Goal: Task Accomplishment & Management: Manage account settings

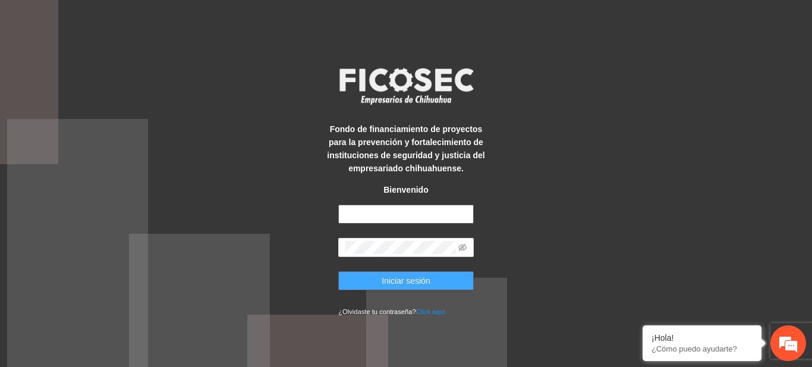
type input "**********"
click at [364, 272] on button "Iniciar sesión" at bounding box center [405, 280] width 135 height 19
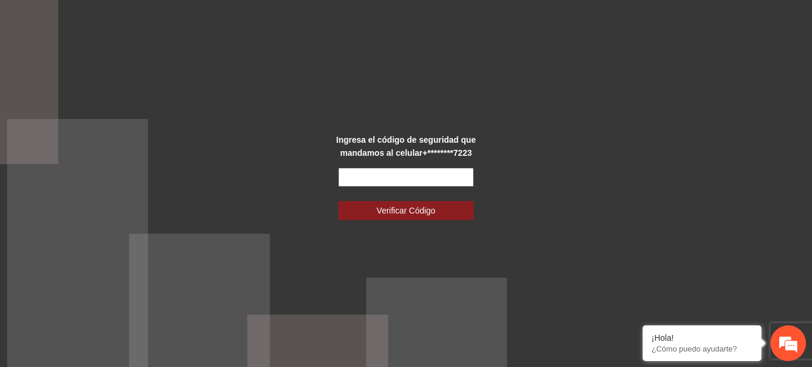
click at [355, 182] on input "text" at bounding box center [405, 177] width 135 height 19
type input "******"
click at [338, 201] on button "Verificar Código" at bounding box center [405, 210] width 135 height 19
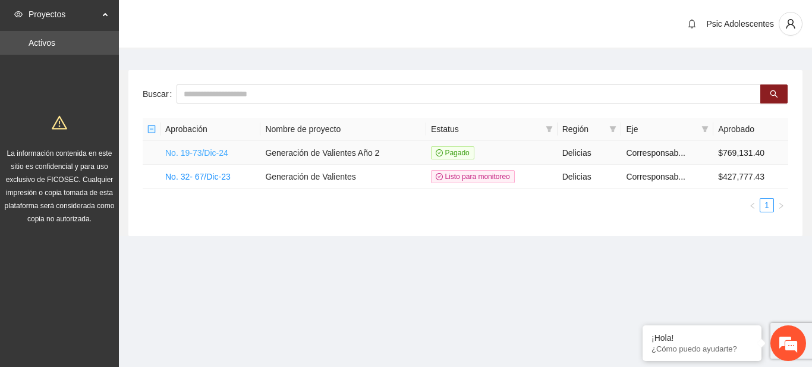
click at [196, 151] on link "No. 19-73/Dic-24" at bounding box center [196, 153] width 63 height 10
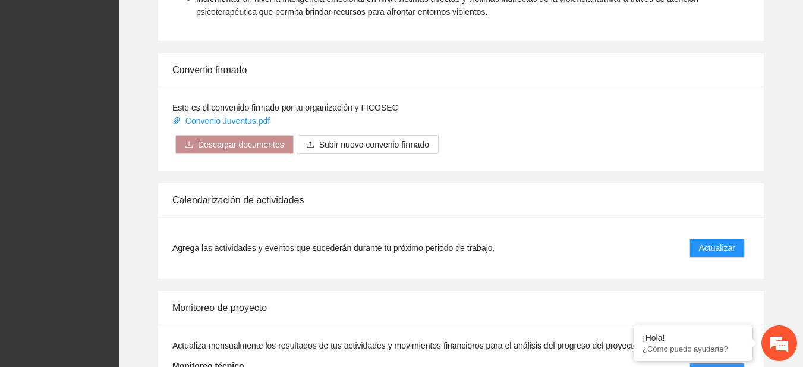
scroll to position [956, 0]
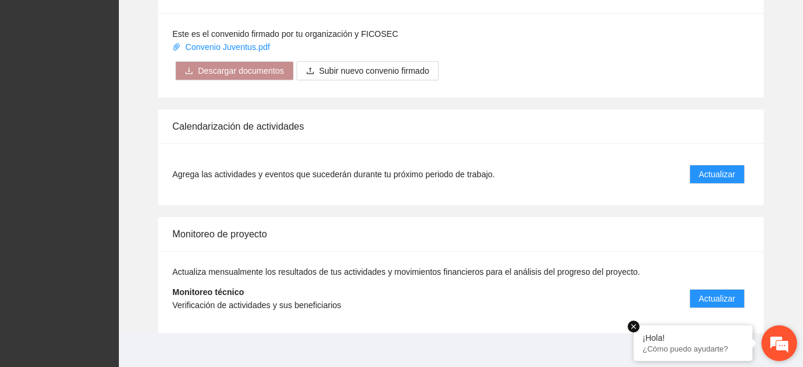
click at [631, 325] on em at bounding box center [633, 326] width 12 height 12
click at [717, 166] on button "Actualizar" at bounding box center [716, 174] width 55 height 19
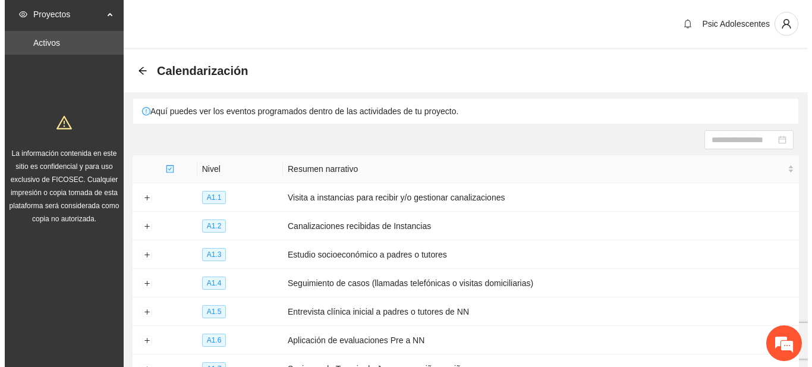
scroll to position [191, 0]
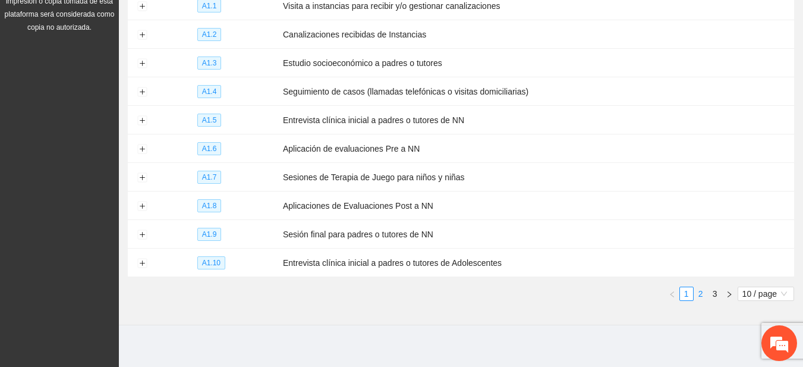
click at [706, 287] on link "2" at bounding box center [700, 293] width 13 height 13
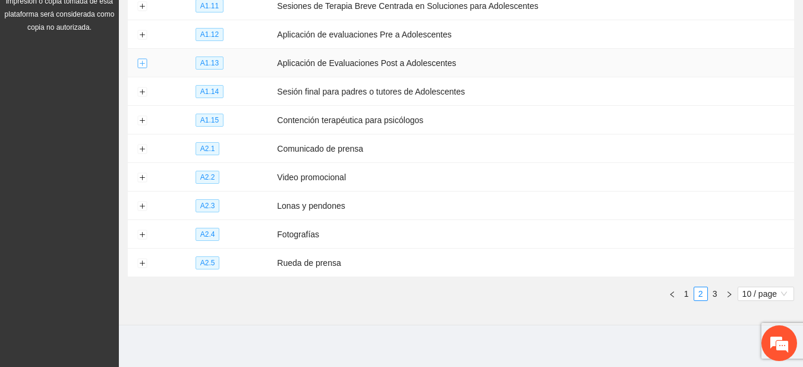
click at [144, 60] on button "Expand row" at bounding box center [142, 64] width 10 height 10
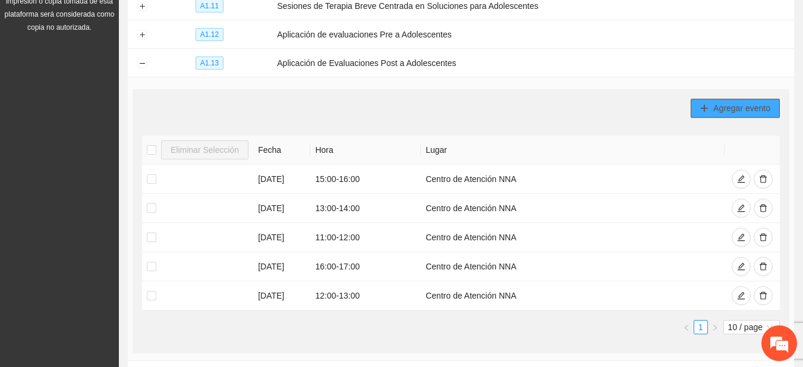
click at [705, 106] on icon "plus" at bounding box center [704, 108] width 8 height 8
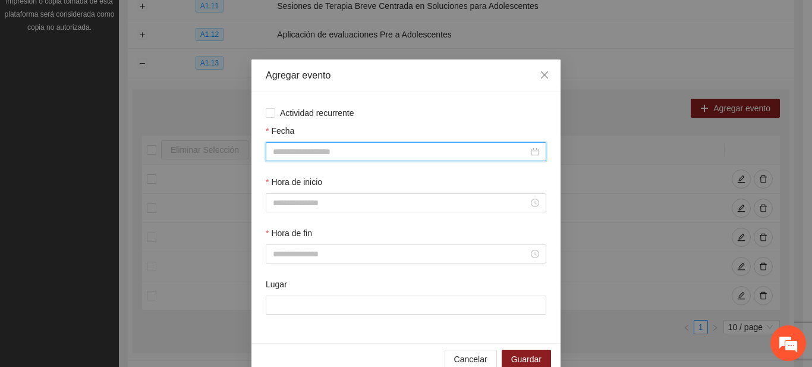
click at [329, 152] on input "Fecha" at bounding box center [401, 151] width 256 height 13
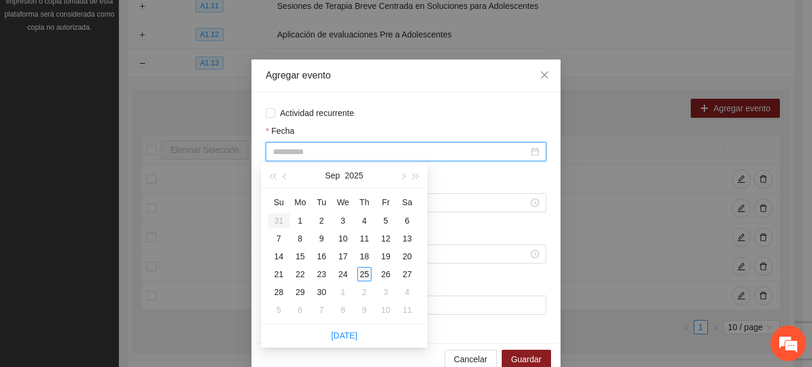
type input "**********"
click at [364, 270] on div "25" at bounding box center [364, 274] width 14 height 14
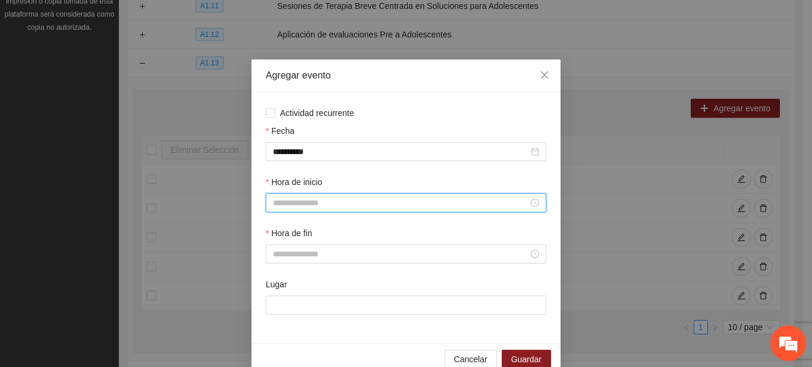
click at [326, 203] on input "Hora de inicio" at bounding box center [401, 202] width 256 height 13
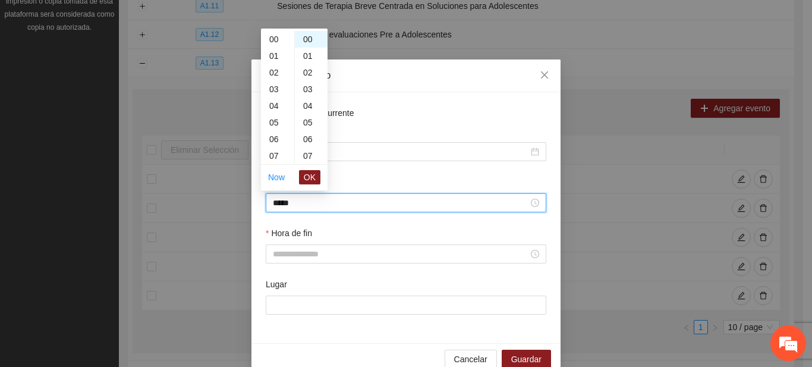
scroll to position [233, 0]
click at [307, 177] on span "OK" at bounding box center [310, 177] width 12 height 13
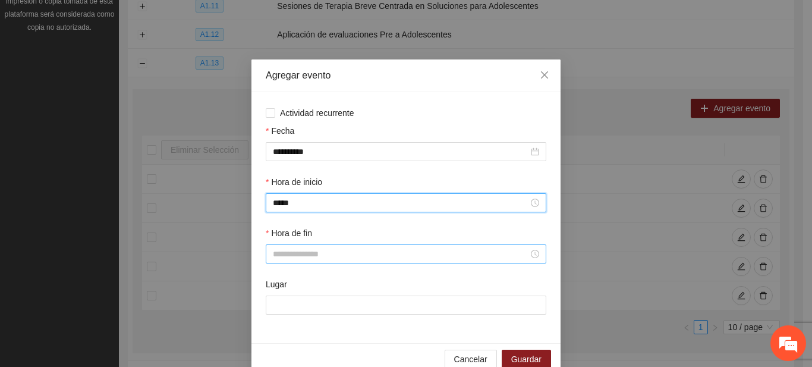
type input "*****"
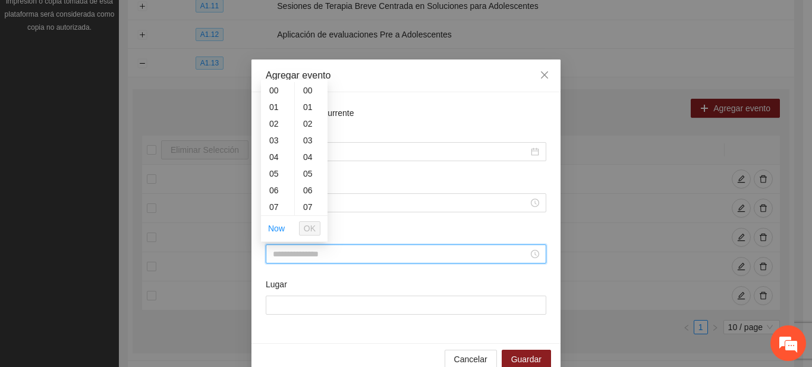
click at [283, 251] on input "Hora de fin" at bounding box center [401, 253] width 256 height 13
type input "*****"
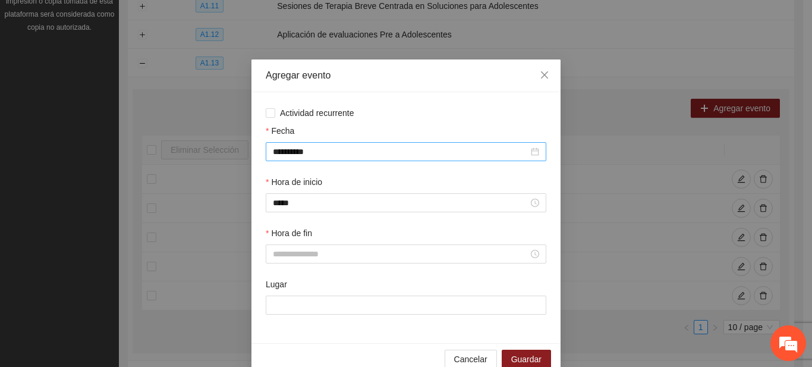
click at [420, 144] on div "**********" at bounding box center [406, 151] width 280 height 19
click at [339, 114] on span "Actividad recurrente" at bounding box center [317, 112] width 84 height 13
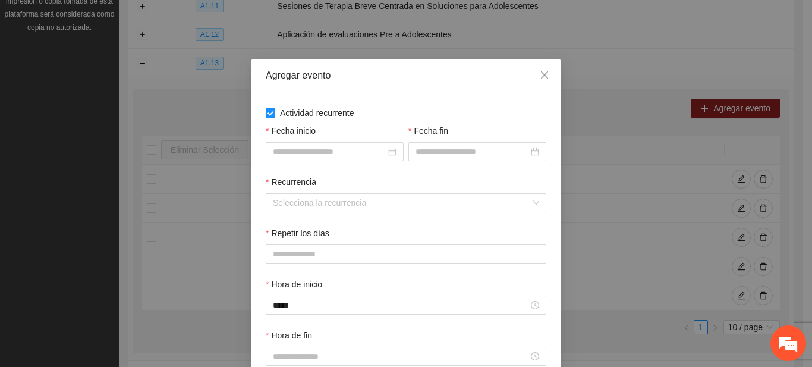
click at [339, 114] on span "Actividad recurrente" at bounding box center [317, 112] width 84 height 13
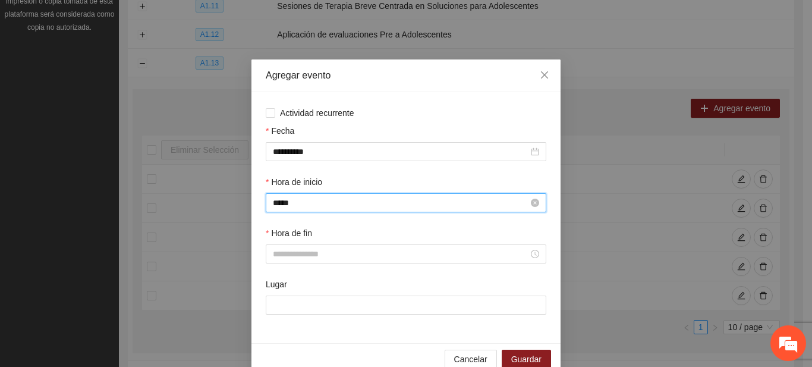
click at [278, 201] on input "*****" at bounding box center [401, 202] width 256 height 13
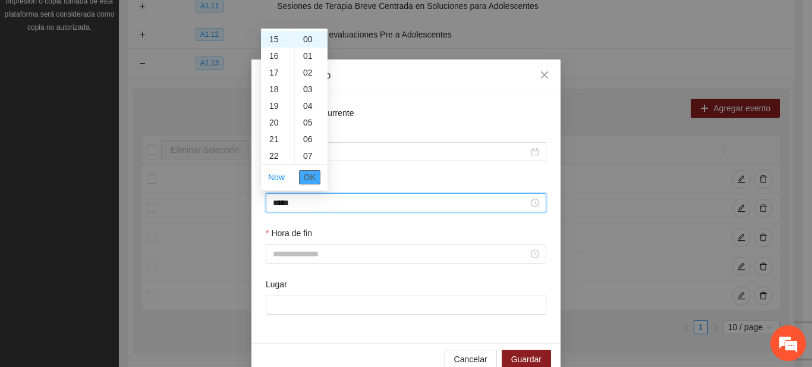
click at [310, 179] on span "OK" at bounding box center [310, 177] width 12 height 13
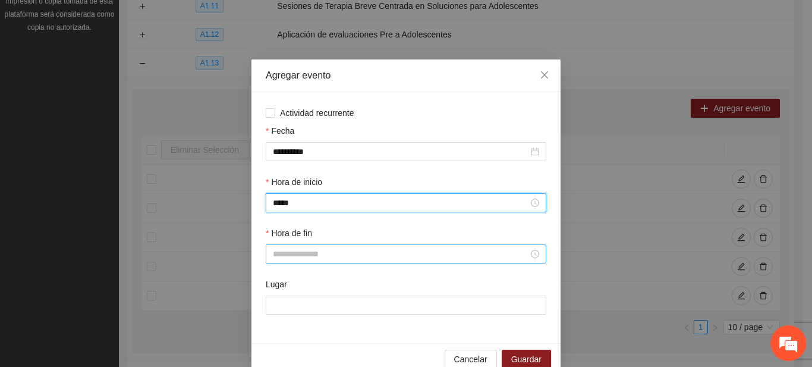
type input "*****"
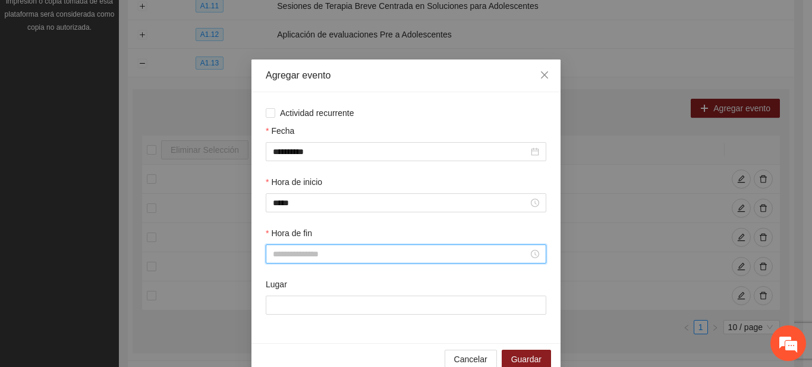
click at [294, 253] on input "Hora de fin" at bounding box center [401, 253] width 256 height 13
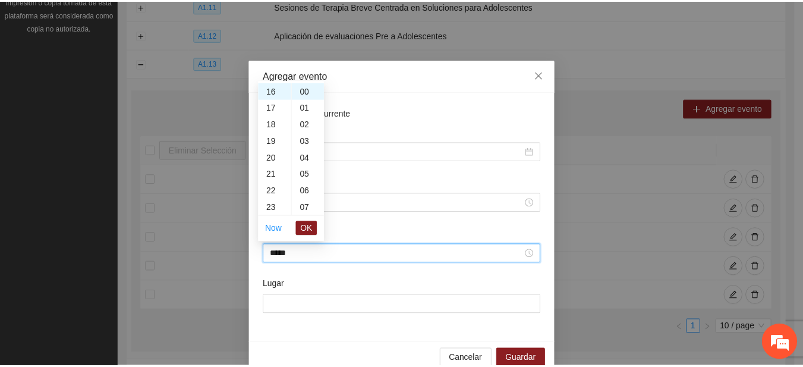
scroll to position [266, 0]
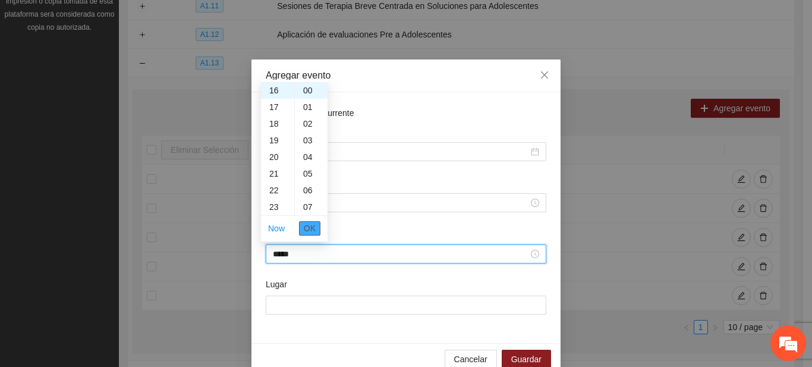
click at [312, 229] on span "OK" at bounding box center [310, 228] width 12 height 13
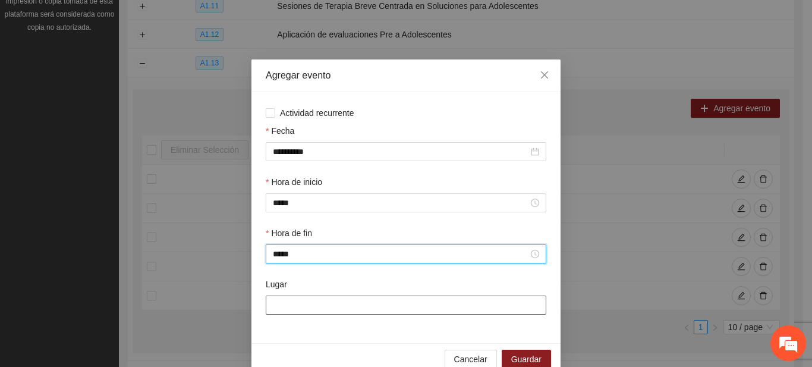
type input "*****"
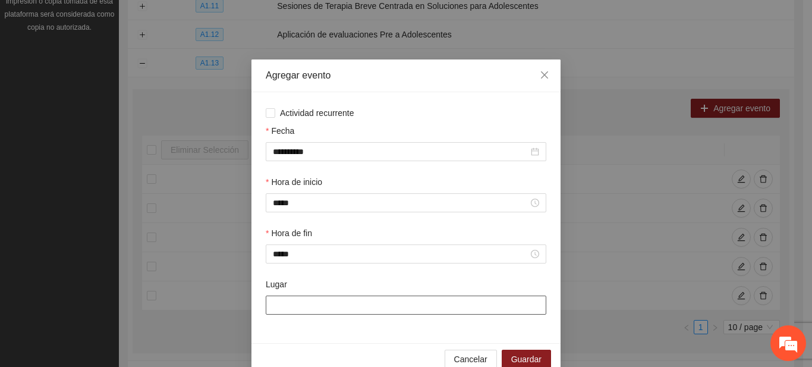
click at [319, 309] on input "Lugar" at bounding box center [406, 304] width 280 height 19
type input "**********"
click at [515, 361] on span "Guardar" at bounding box center [526, 358] width 30 height 13
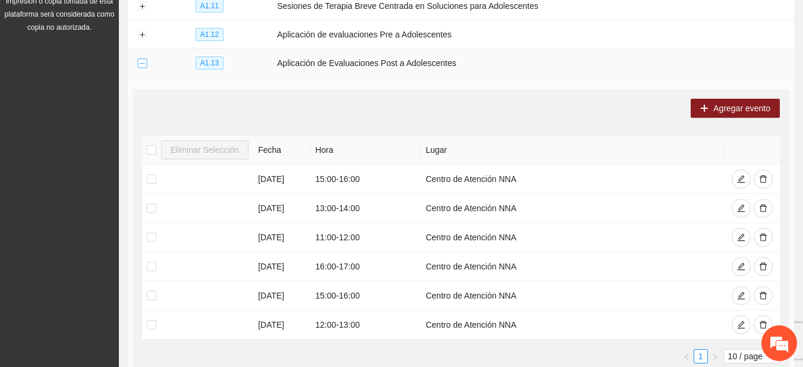
click at [138, 60] on button "Collapse row" at bounding box center [142, 64] width 10 height 10
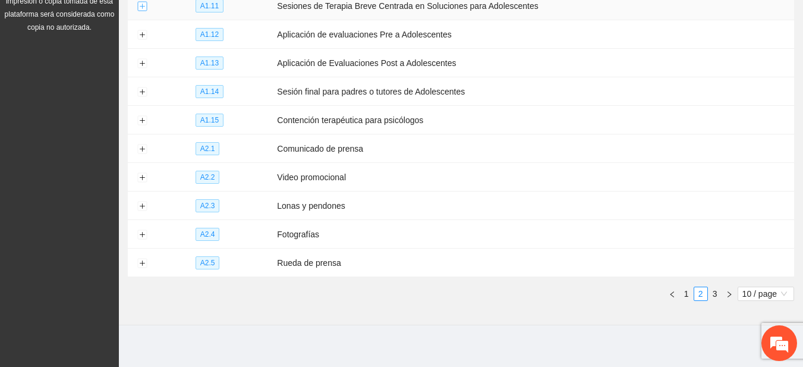
click at [140, 7] on button "Expand row" at bounding box center [142, 7] width 10 height 10
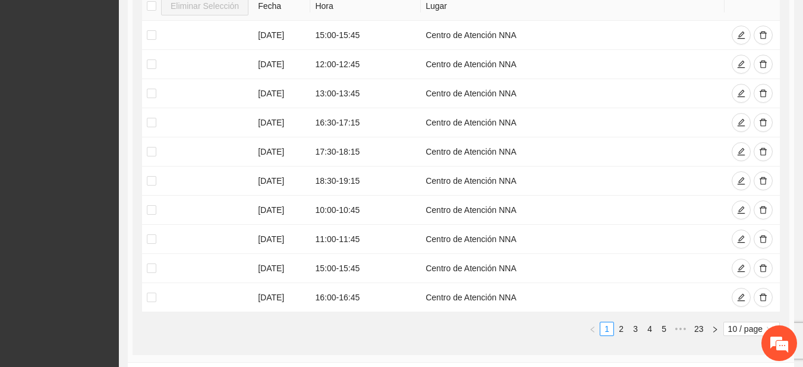
scroll to position [308, 0]
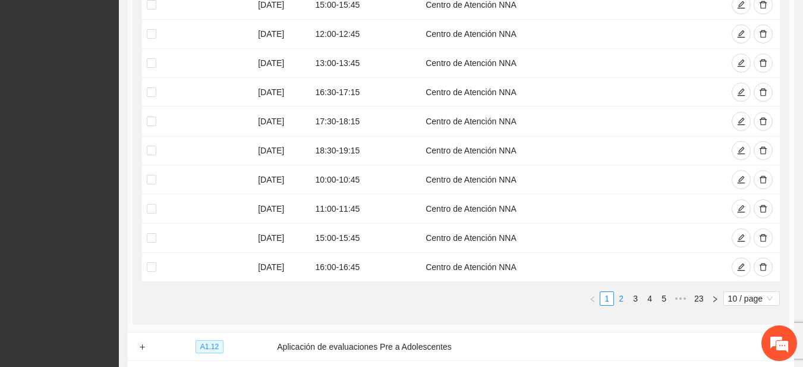
click at [625, 295] on link "2" at bounding box center [620, 298] width 13 height 13
click at [758, 36] on button "button" at bounding box center [762, 33] width 19 height 19
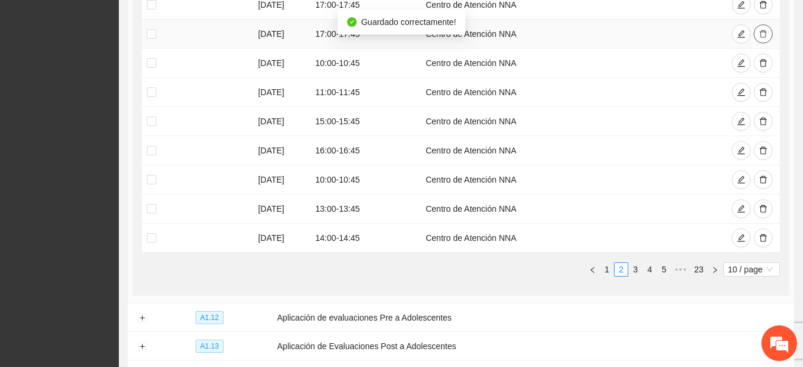
click at [758, 36] on button "button" at bounding box center [762, 33] width 19 height 19
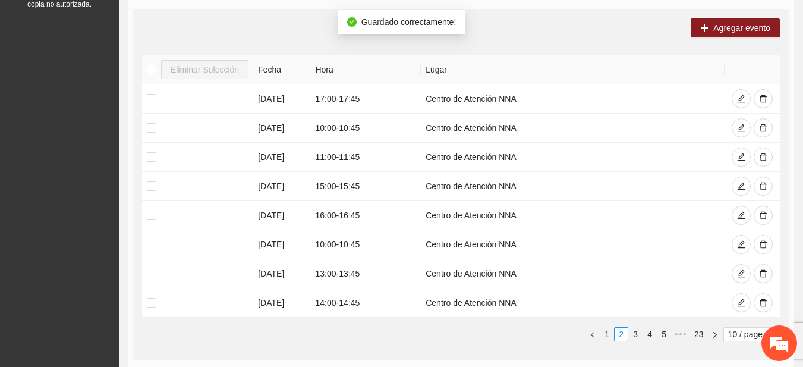
scroll to position [210, 0]
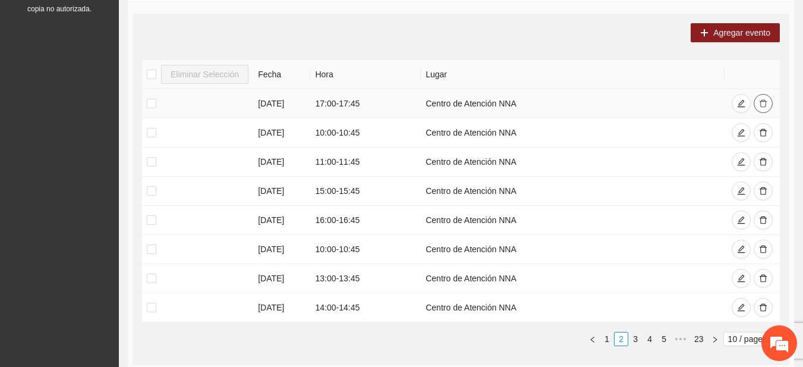
click at [770, 97] on button "button" at bounding box center [762, 103] width 19 height 19
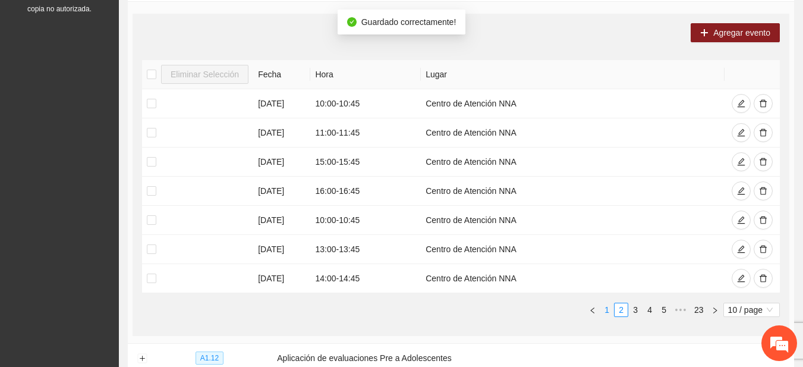
click at [606, 305] on link "1" at bounding box center [606, 309] width 13 height 13
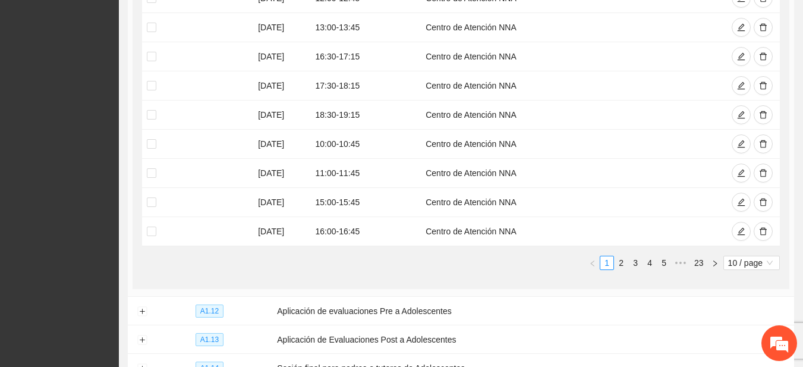
scroll to position [349, 0]
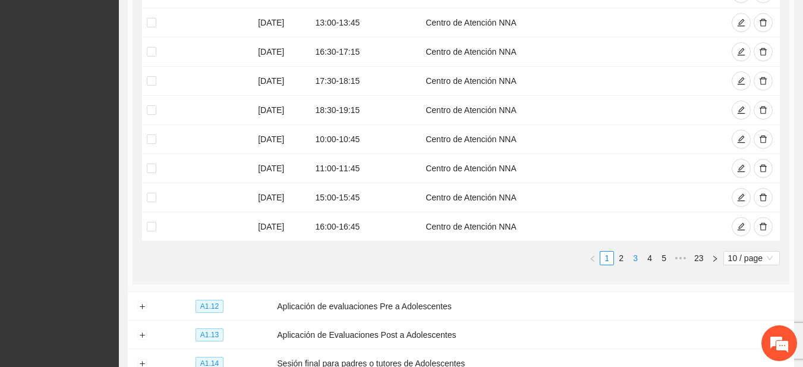
click at [639, 257] on link "3" at bounding box center [635, 257] width 13 height 13
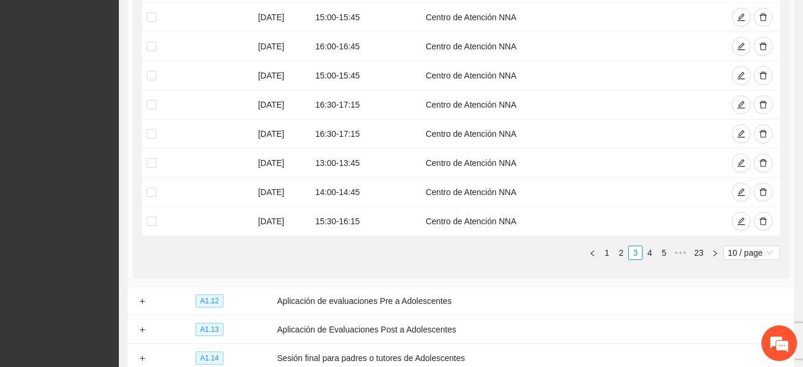
scroll to position [358, 0]
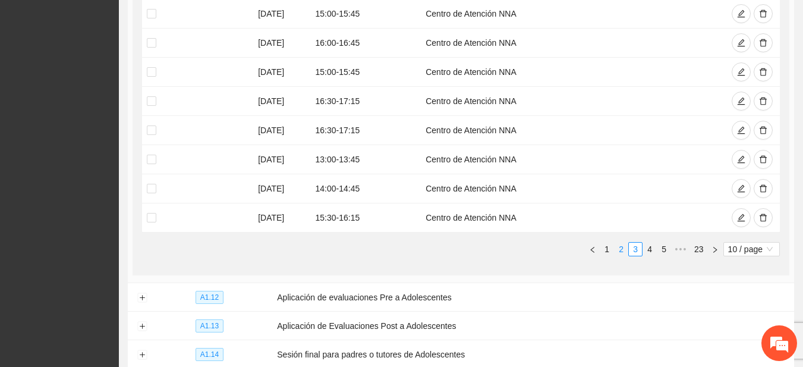
click at [619, 244] on link "2" at bounding box center [620, 248] width 13 height 13
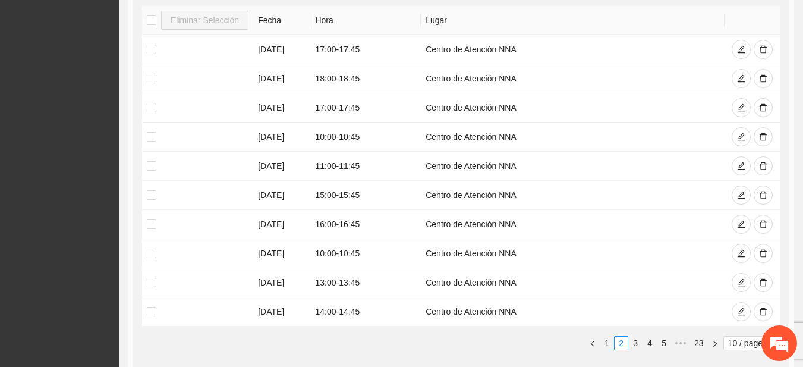
scroll to position [234, 0]
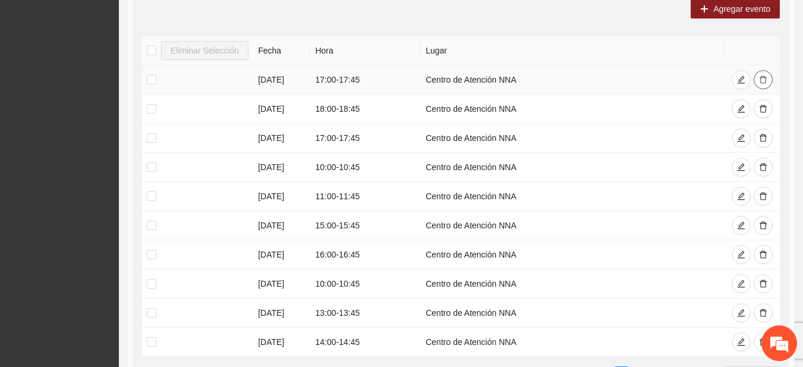
click at [761, 85] on button "button" at bounding box center [762, 79] width 19 height 19
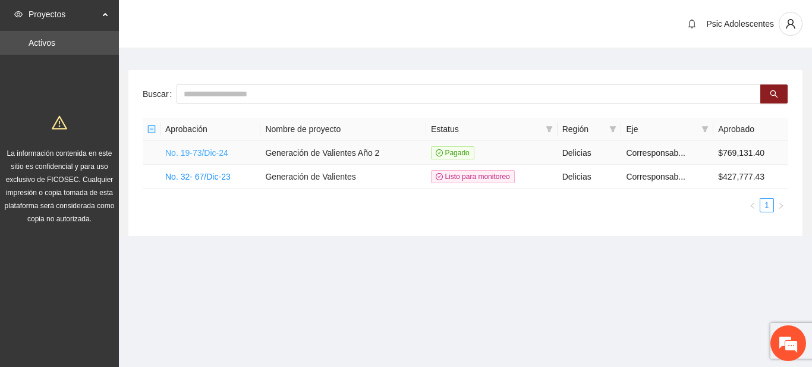
click at [182, 153] on link "No. 19-73/Dic-24" at bounding box center [196, 153] width 63 height 10
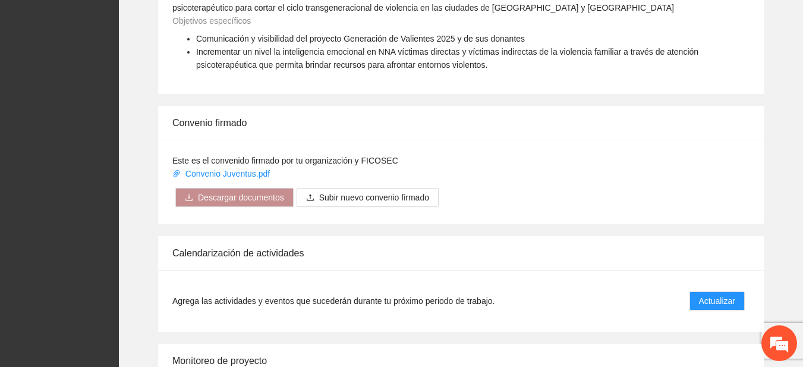
scroll to position [928, 0]
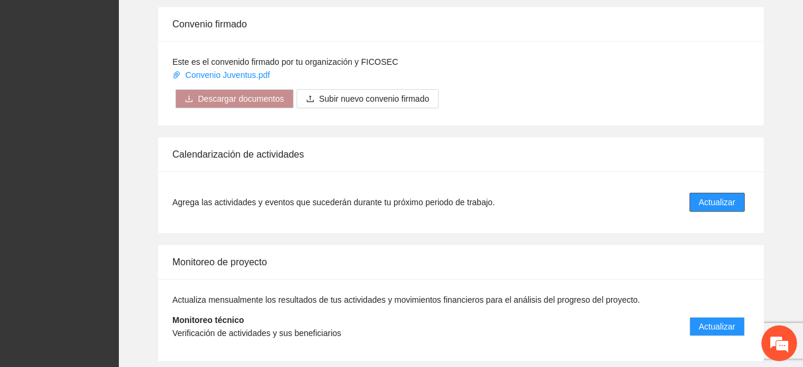
click at [710, 207] on span "Actualizar" at bounding box center [717, 201] width 36 height 13
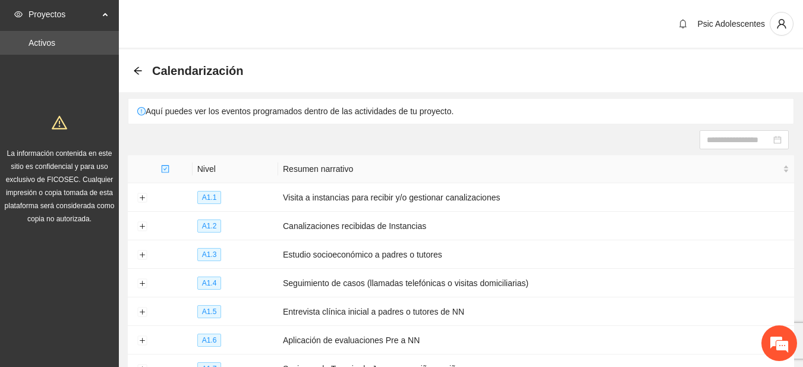
scroll to position [191, 0]
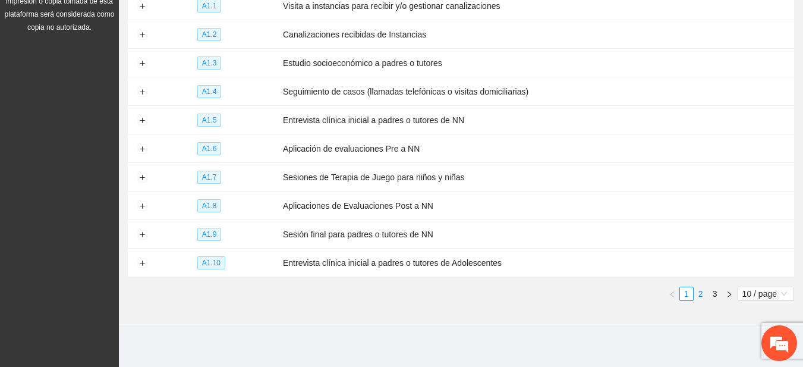
click at [698, 290] on link "2" at bounding box center [700, 293] width 13 height 13
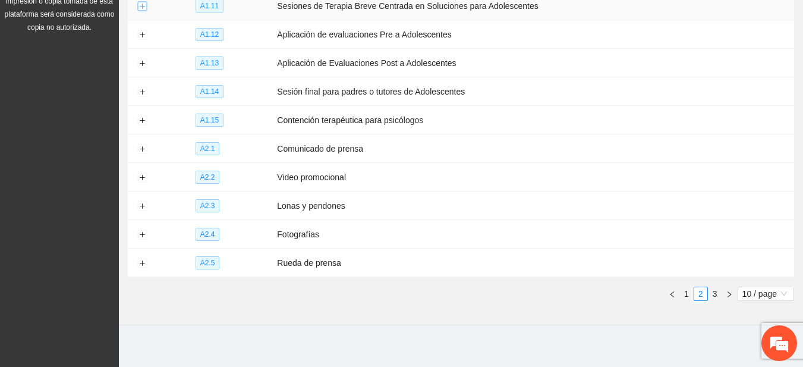
click at [142, 6] on button "Expand row" at bounding box center [142, 7] width 10 height 10
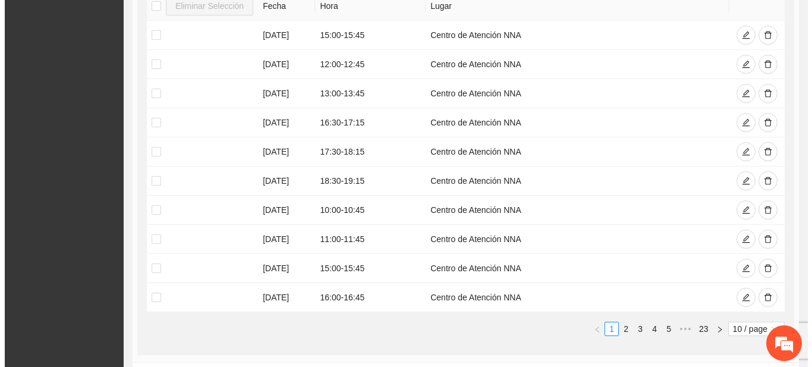
scroll to position [285, 0]
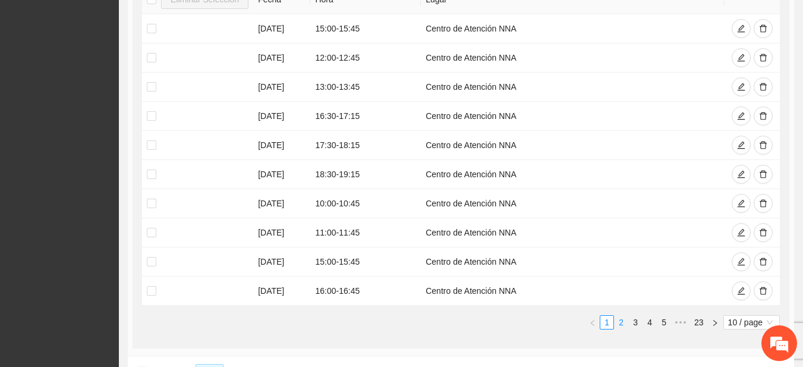
click at [623, 318] on link "2" at bounding box center [620, 322] width 13 height 13
click at [732, 87] on button "button" at bounding box center [740, 86] width 19 height 19
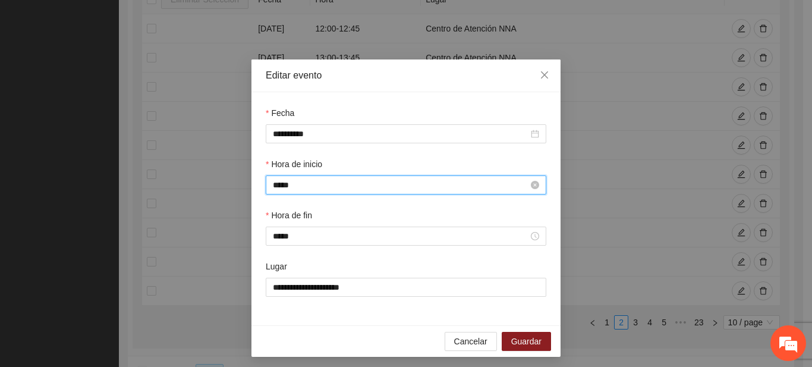
click at [275, 185] on input "*****" at bounding box center [401, 184] width 256 height 13
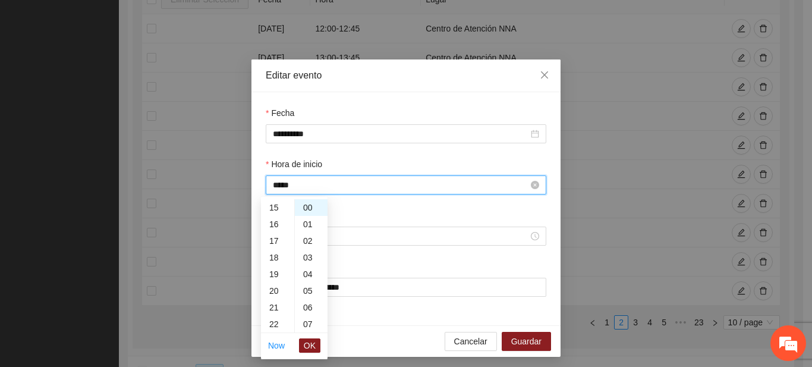
scroll to position [233, 0]
click at [312, 343] on span "OK" at bounding box center [310, 345] width 12 height 13
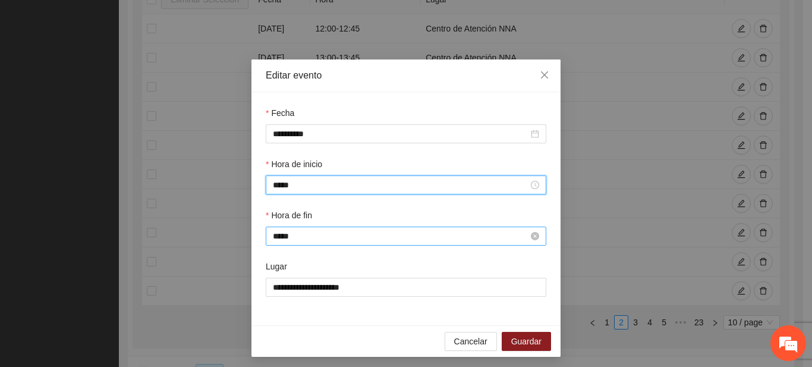
type input "*****"
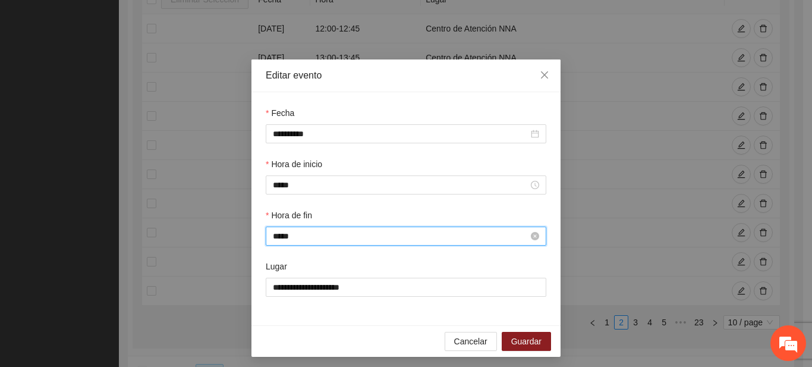
click at [278, 234] on input "*****" at bounding box center [401, 235] width 256 height 13
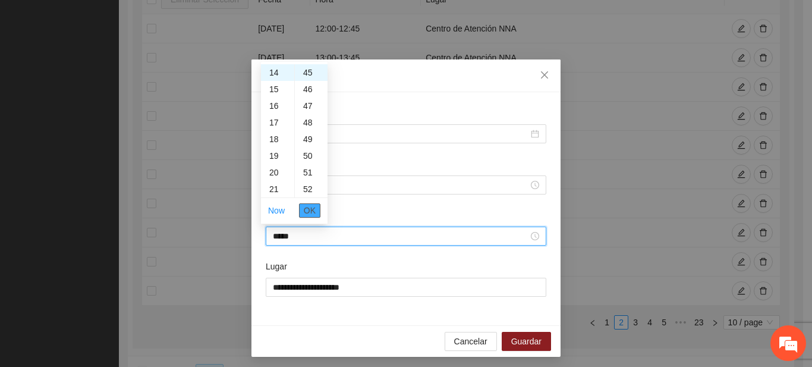
click at [316, 207] on button "OK" at bounding box center [309, 210] width 21 height 14
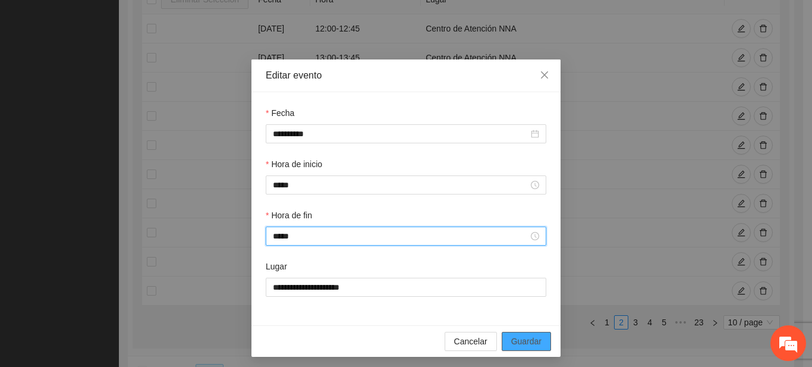
type input "*****"
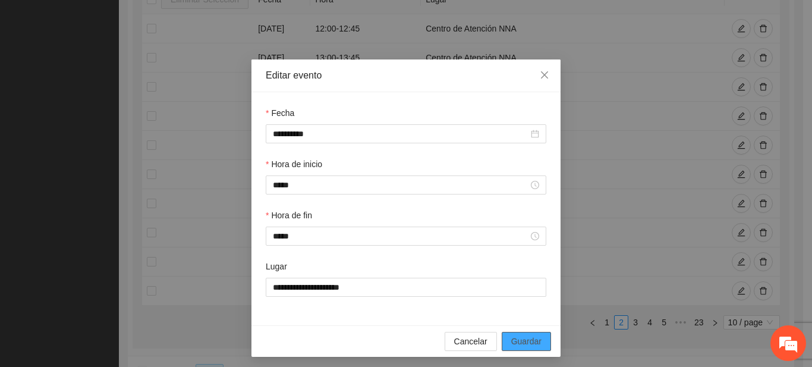
click at [537, 344] on span "Guardar" at bounding box center [526, 341] width 30 height 13
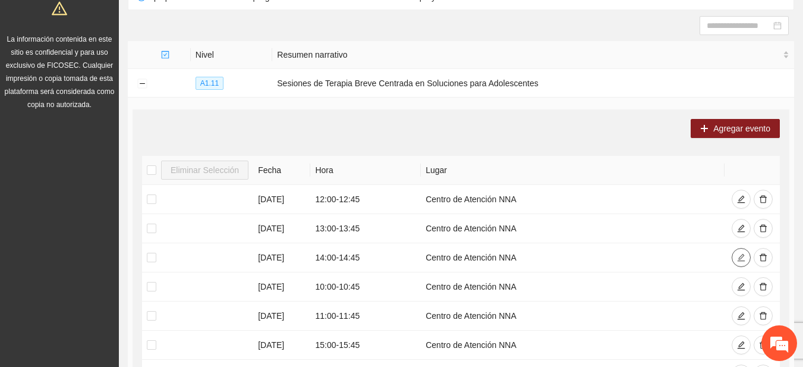
scroll to position [0, 0]
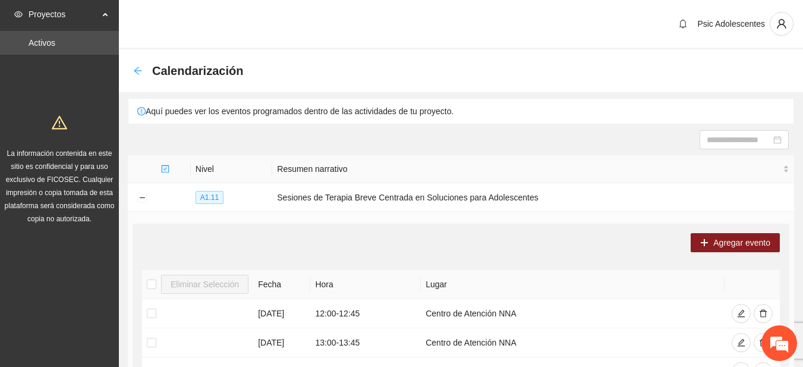
click at [137, 72] on icon "arrow-left" at bounding box center [138, 71] width 10 height 10
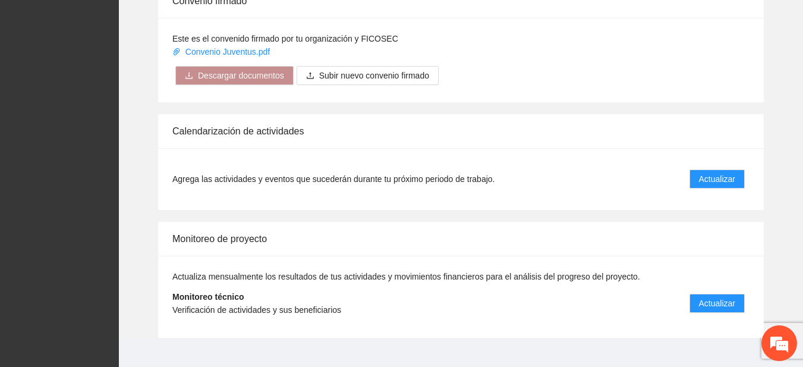
scroll to position [967, 0]
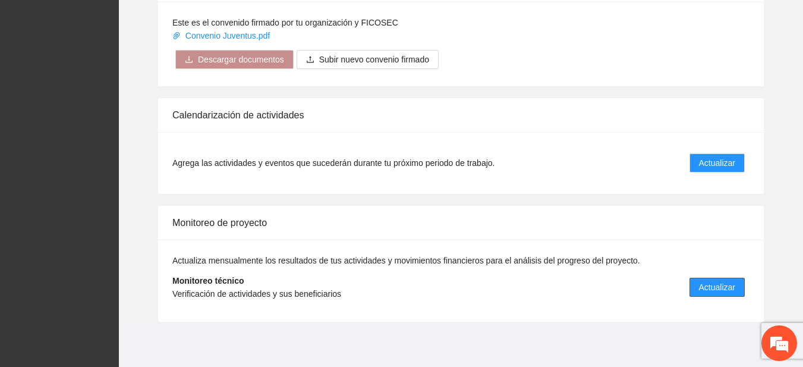
click at [713, 287] on span "Actualizar" at bounding box center [717, 286] width 36 height 13
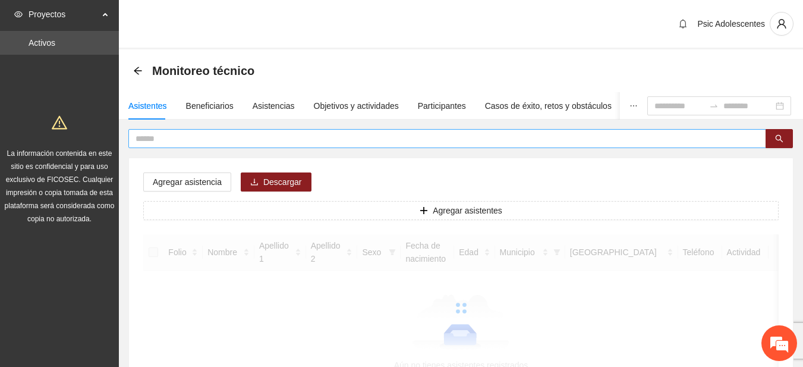
click at [165, 137] on input "text" at bounding box center [442, 138] width 614 height 13
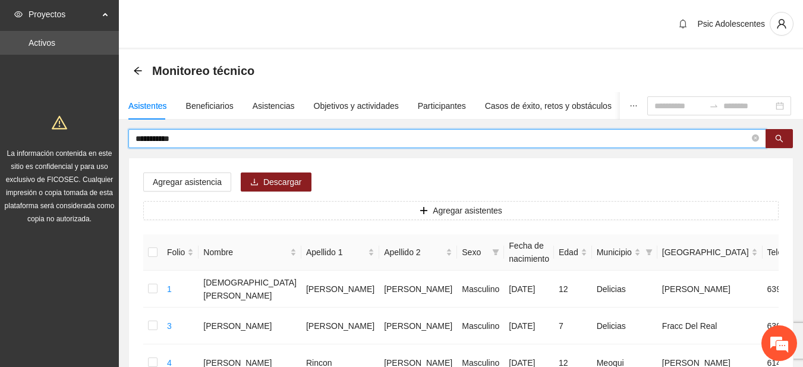
type input "**********"
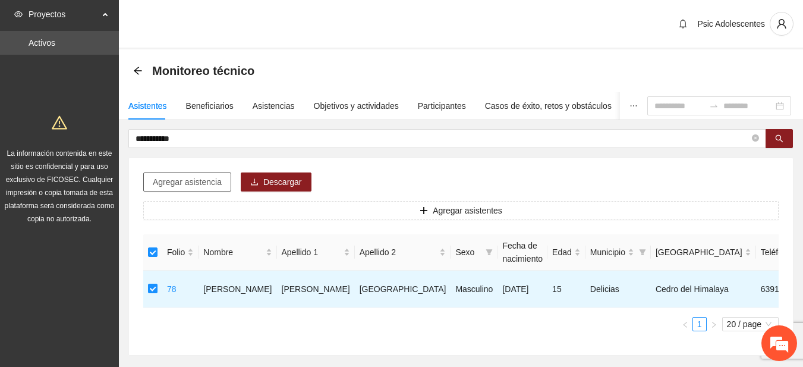
click at [222, 180] on button "Agregar asistencia" at bounding box center [187, 181] width 88 height 19
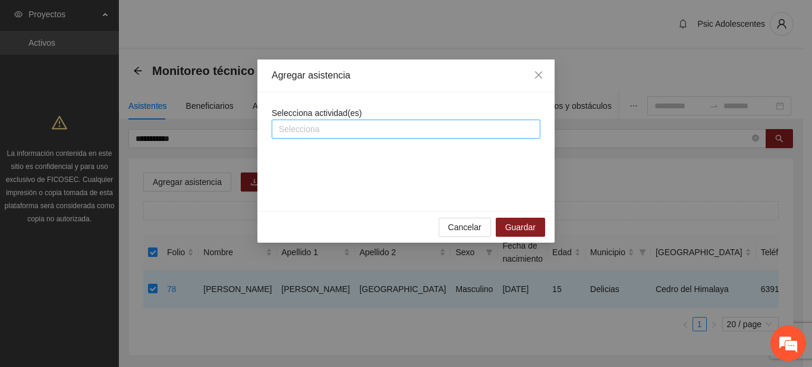
click at [308, 135] on div at bounding box center [406, 129] width 263 height 14
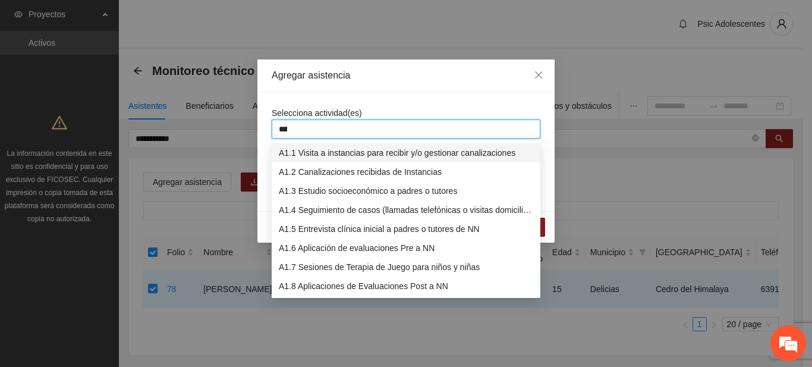
type input "****"
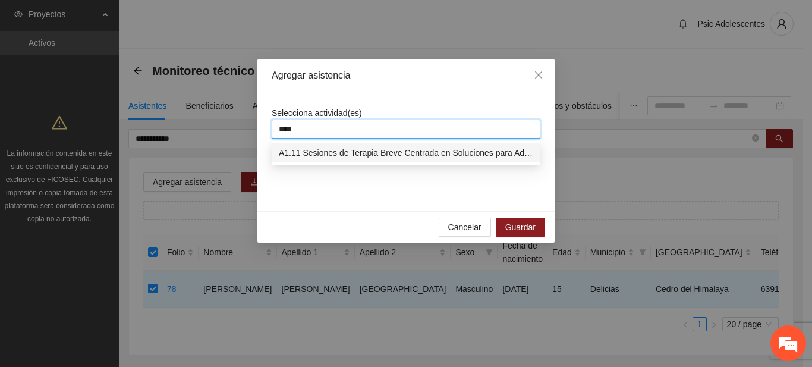
click at [321, 152] on div "A1.11 Sesiones de Terapia Breve Centrada en Soluciones para Adolescentes" at bounding box center [406, 152] width 254 height 13
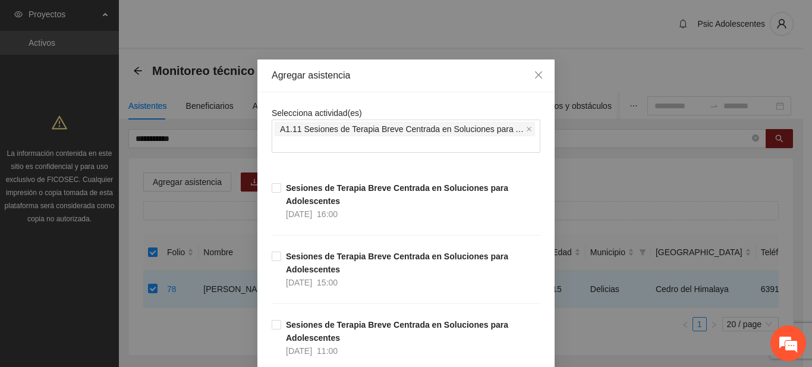
click at [425, 87] on div "Agregar asistencia" at bounding box center [405, 75] width 297 height 33
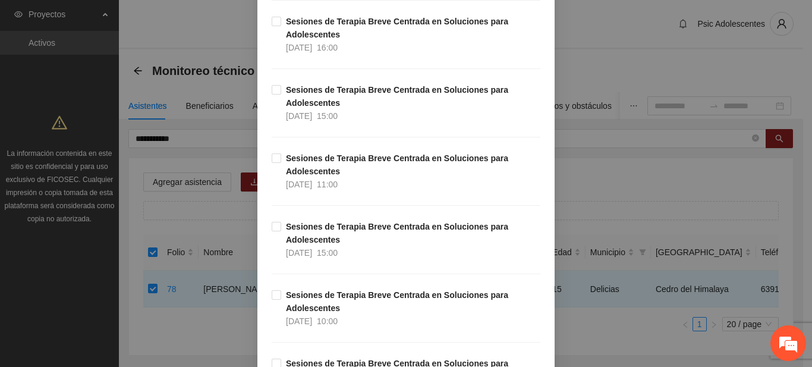
scroll to position [15211, 0]
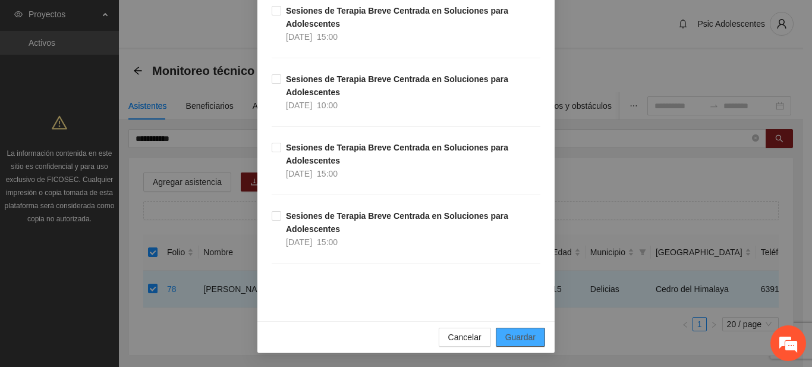
click at [527, 336] on span "Guardar" at bounding box center [520, 336] width 30 height 13
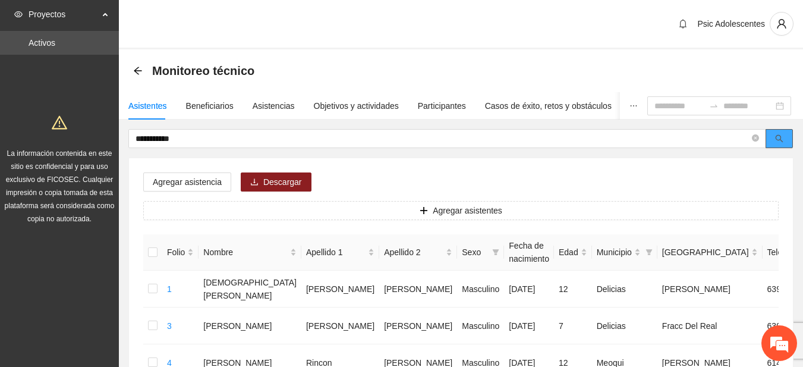
click at [780, 143] on span "search" at bounding box center [779, 139] width 8 height 10
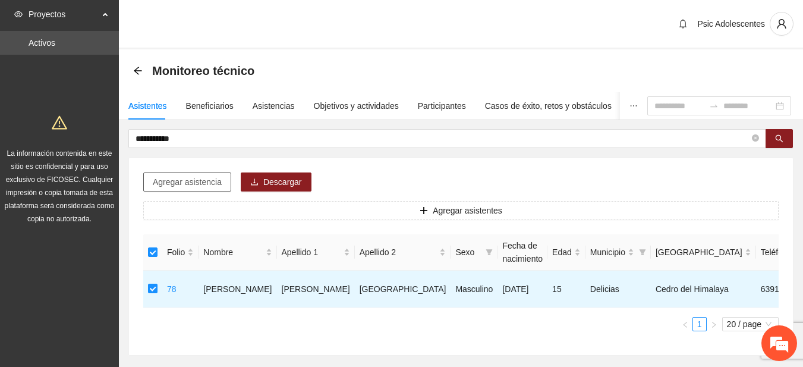
click at [168, 187] on span "Agregar asistencia" at bounding box center [187, 181] width 69 height 13
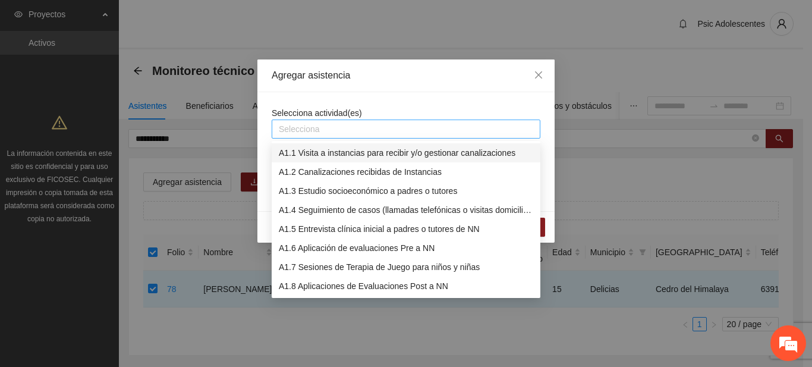
click at [309, 130] on div at bounding box center [406, 129] width 263 height 14
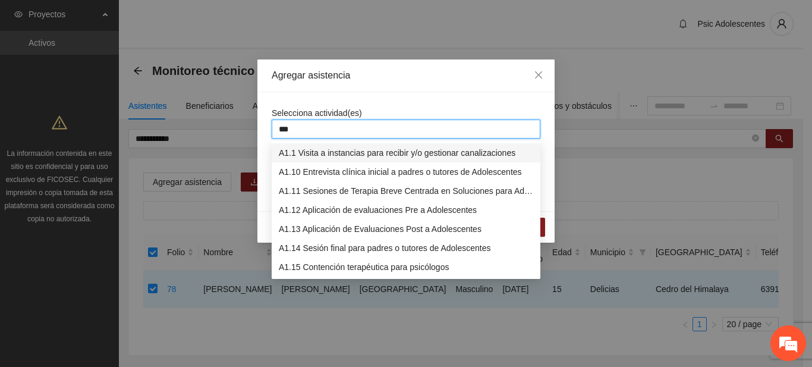
type input "****"
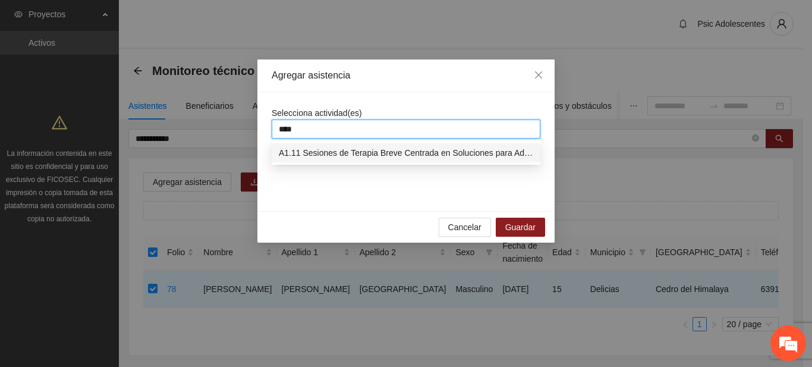
click at [313, 150] on div "A1.11 Sesiones de Terapia Breve Centrada en Soluciones para Adolescentes" at bounding box center [406, 152] width 254 height 13
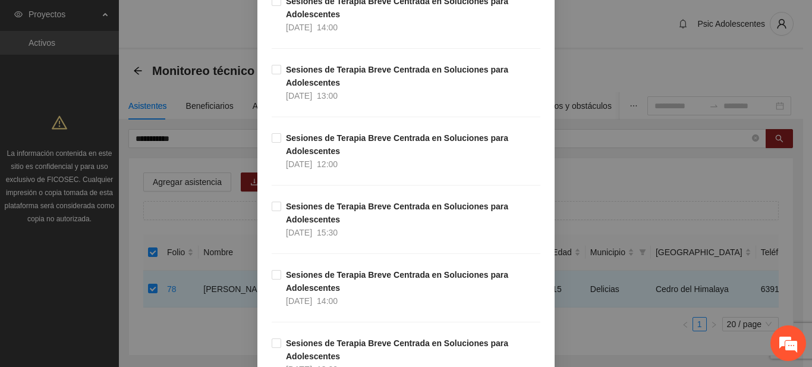
scroll to position [0, 0]
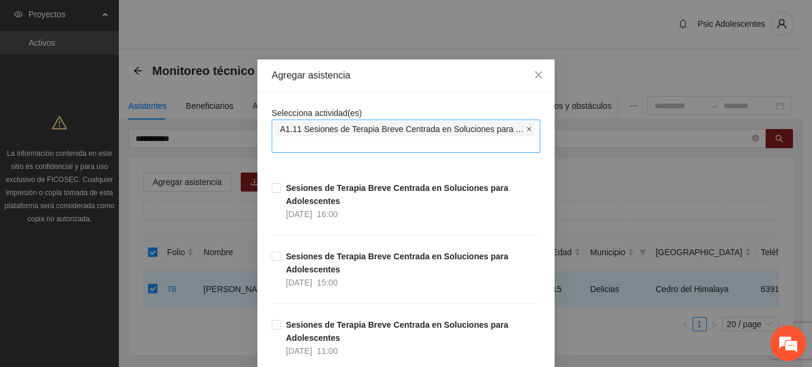
click at [526, 128] on icon "close" at bounding box center [528, 129] width 5 height 5
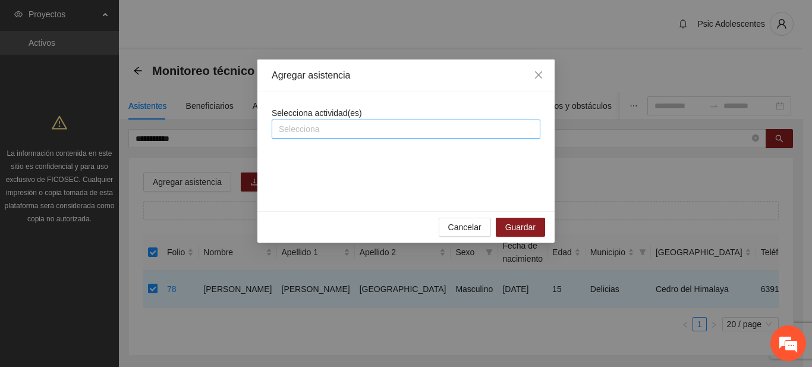
click at [304, 128] on div at bounding box center [406, 129] width 263 height 14
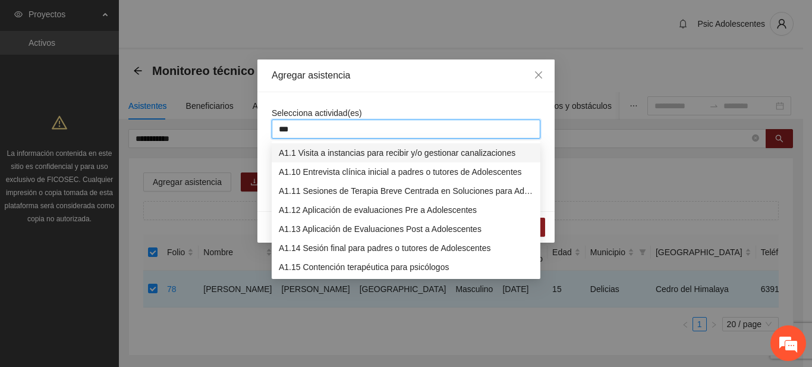
type input "****"
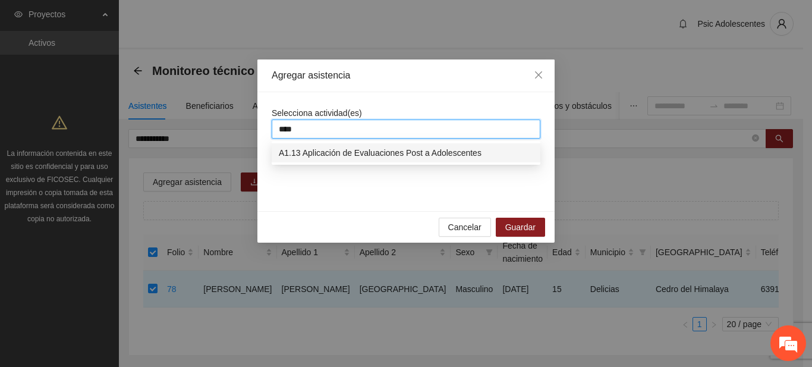
click at [325, 160] on div "A1.13 Aplicación de Evaluaciones Post a Adolescentes" at bounding box center [406, 152] width 269 height 19
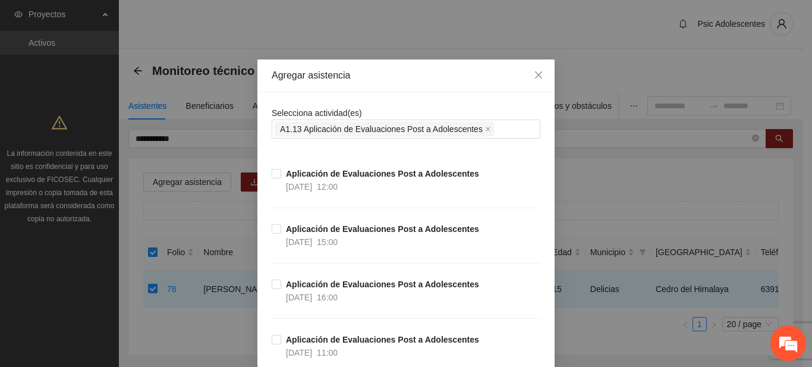
click at [474, 83] on div "Agregar asistencia" at bounding box center [405, 75] width 297 height 33
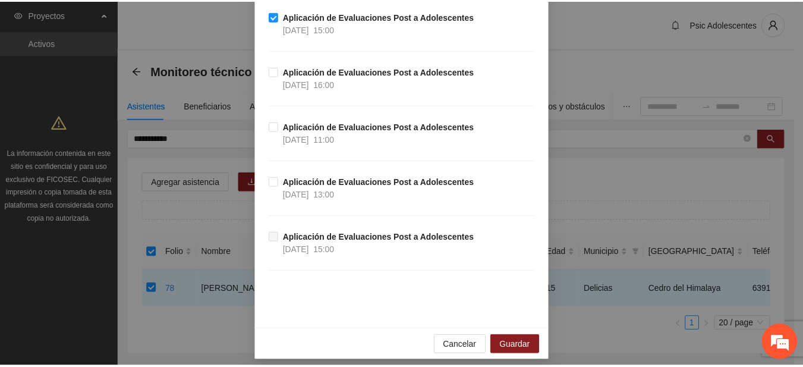
scroll to position [221, 0]
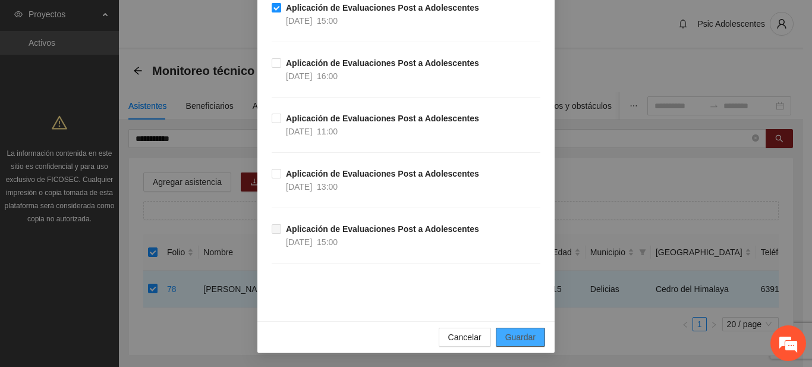
click at [517, 336] on span "Guardar" at bounding box center [520, 336] width 30 height 13
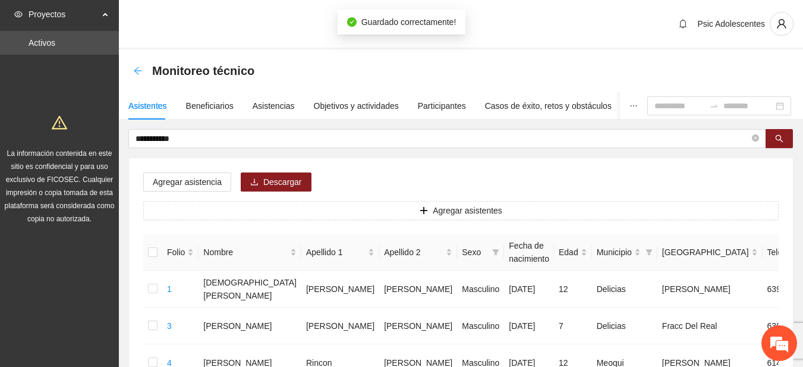
click at [136, 74] on icon "arrow-left" at bounding box center [138, 71] width 10 height 10
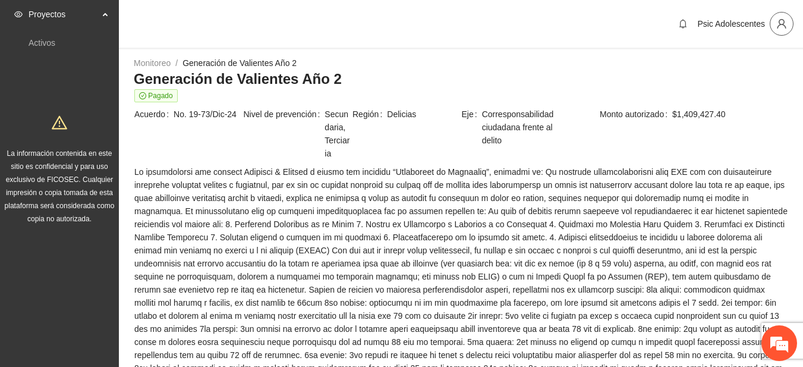
click at [778, 20] on icon "user" at bounding box center [781, 23] width 11 height 11
click at [722, 64] on span "Cerrar sesión" at bounding box center [750, 68] width 75 height 13
